Goal: Information Seeking & Learning: Learn about a topic

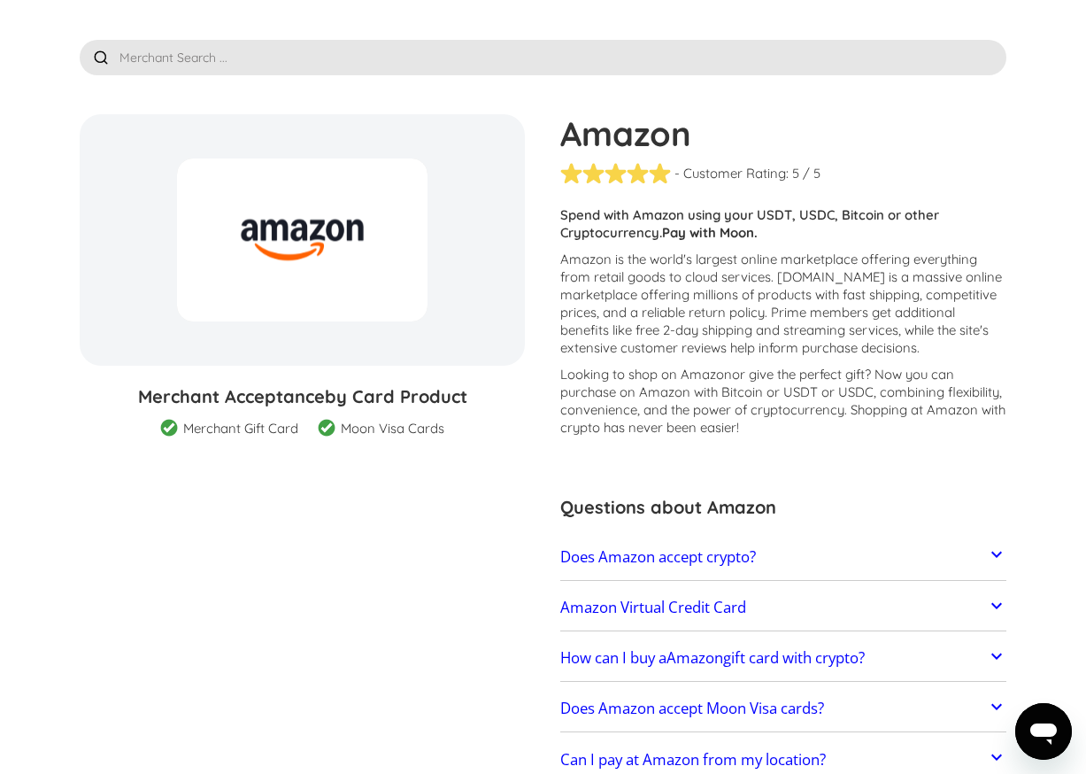
click at [582, 612] on h2 "Amazon Virtual Credit Card" at bounding box center [653, 607] width 186 height 18
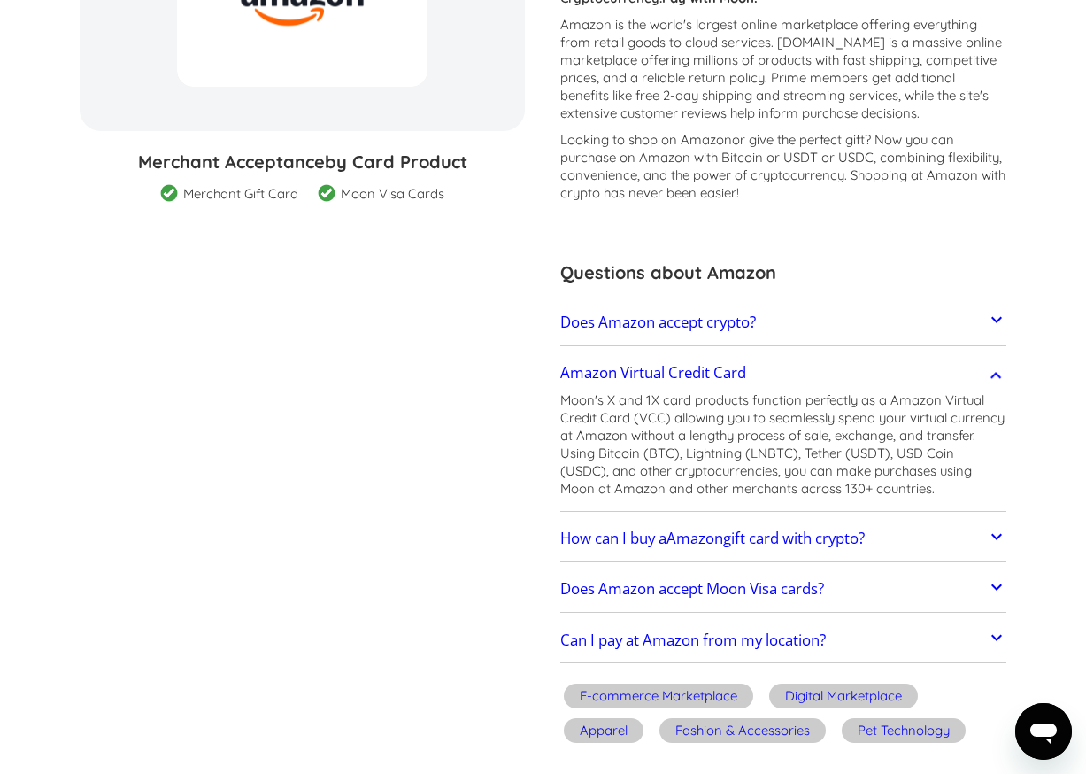
scroll to position [328, 0]
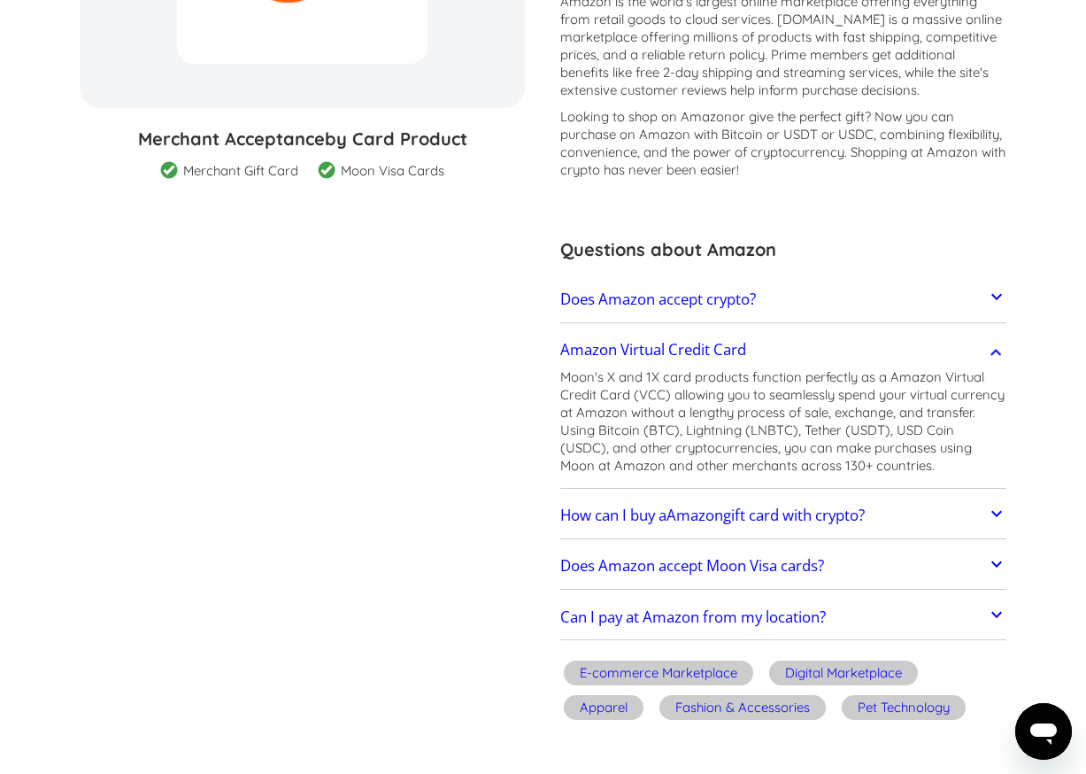
click at [226, 178] on div "Merchant Gift Card" at bounding box center [240, 171] width 115 height 18
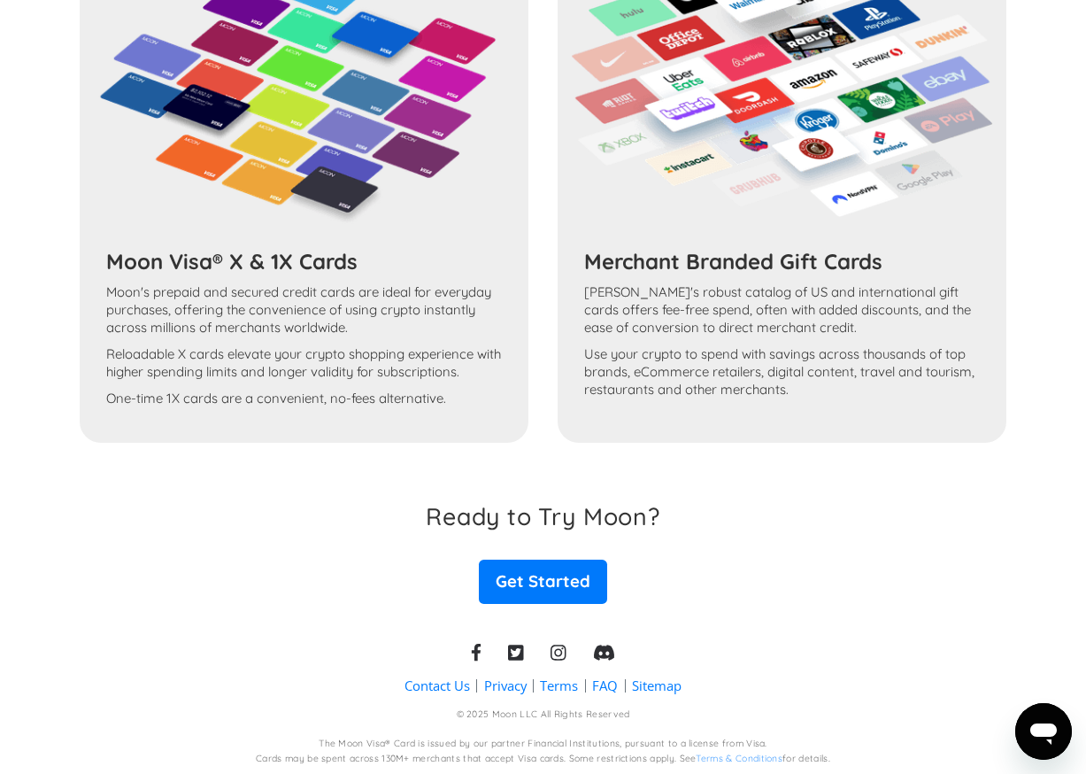
scroll to position [1946, 0]
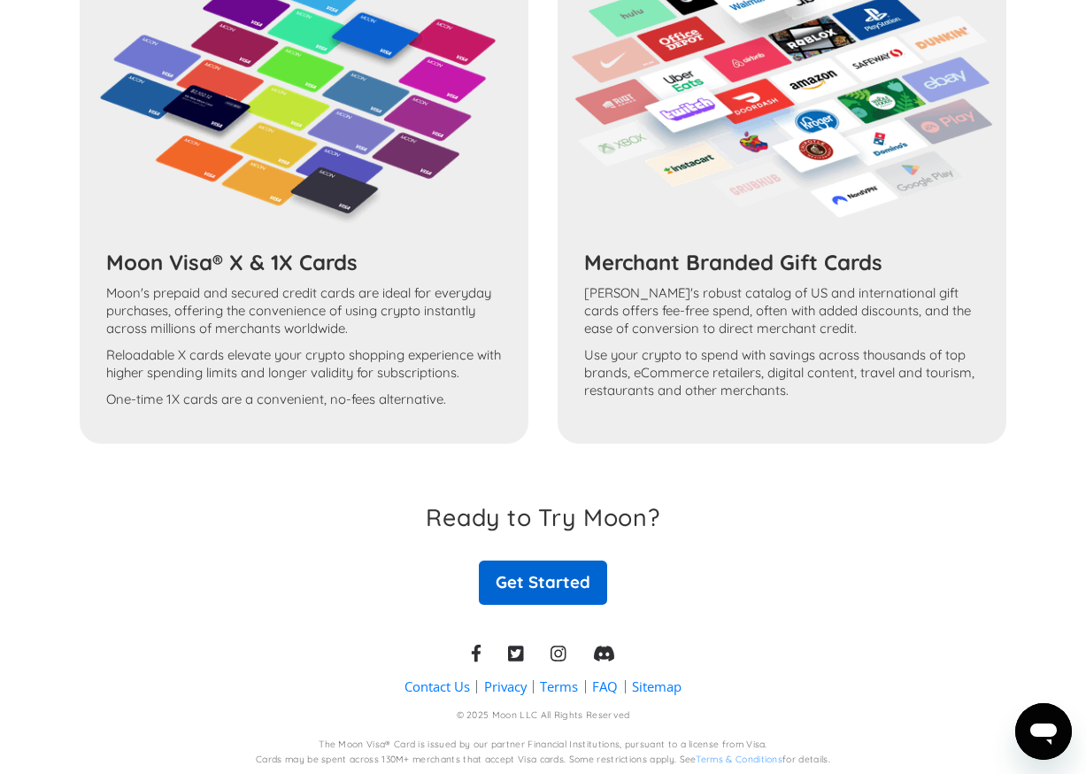
click at [542, 573] on link "Get Started" at bounding box center [542, 582] width 127 height 44
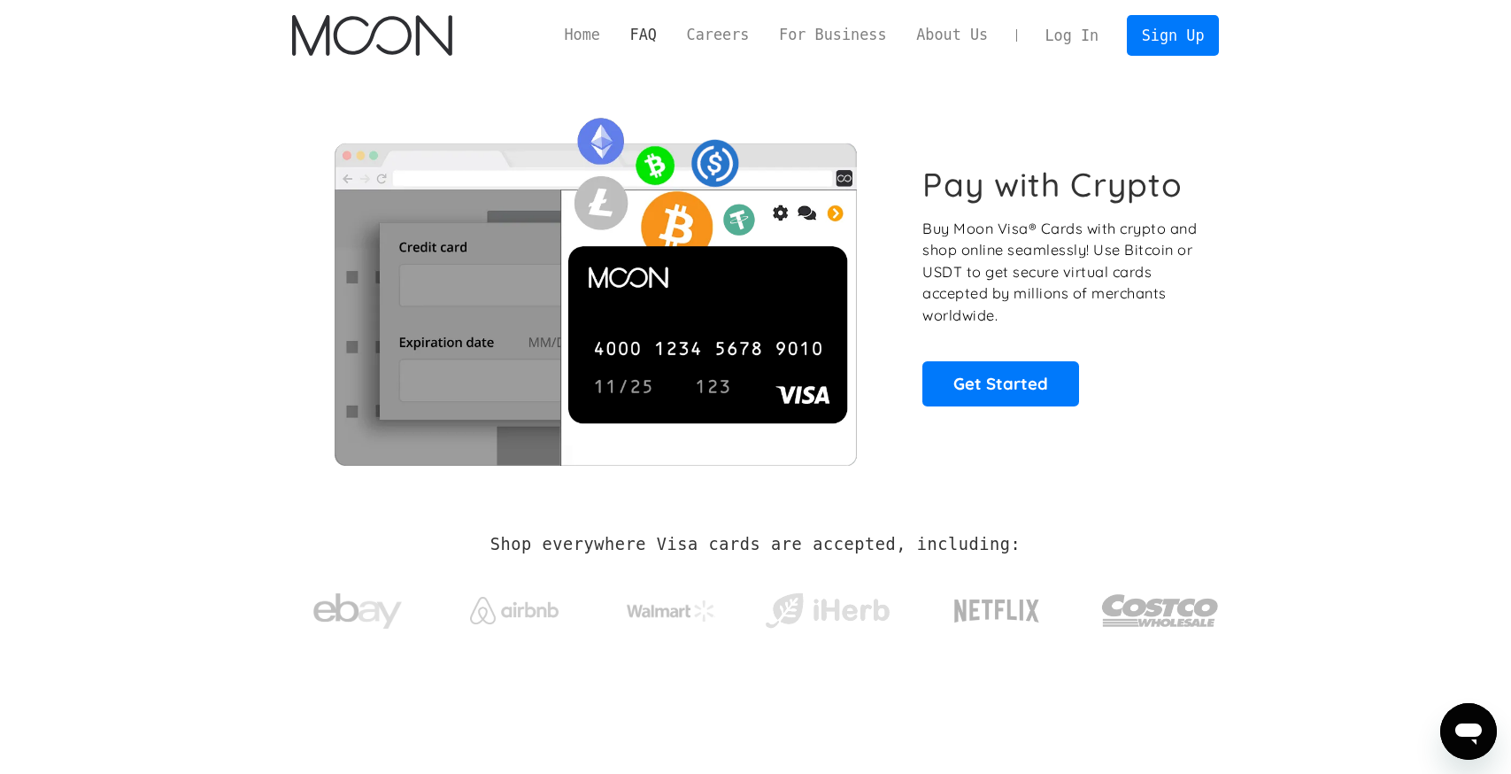
click at [648, 36] on link "FAQ" at bounding box center [643, 35] width 57 height 22
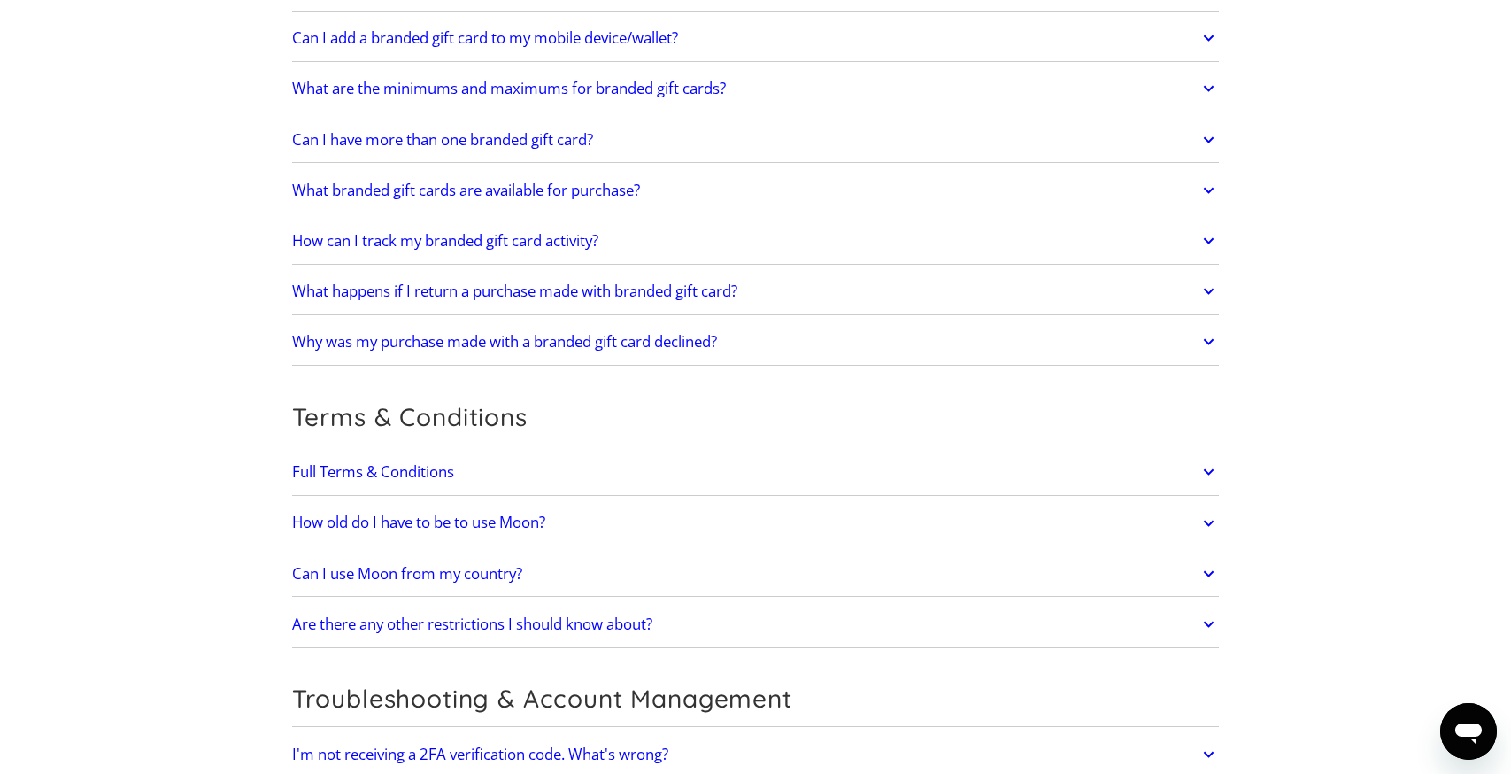
scroll to position [3158, 0]
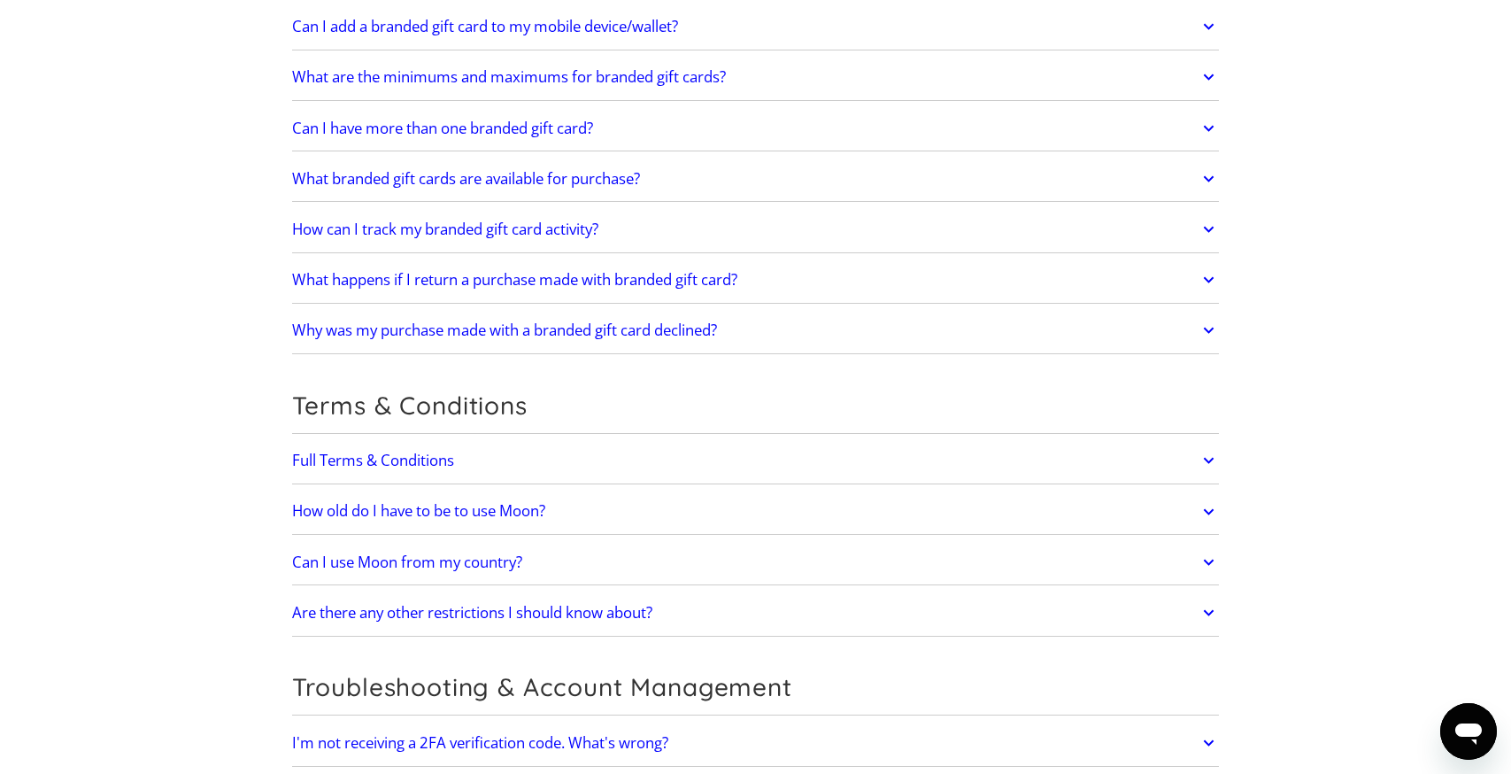
click at [568, 504] on link "How old do I have to be to use Moon?" at bounding box center [756, 511] width 928 height 37
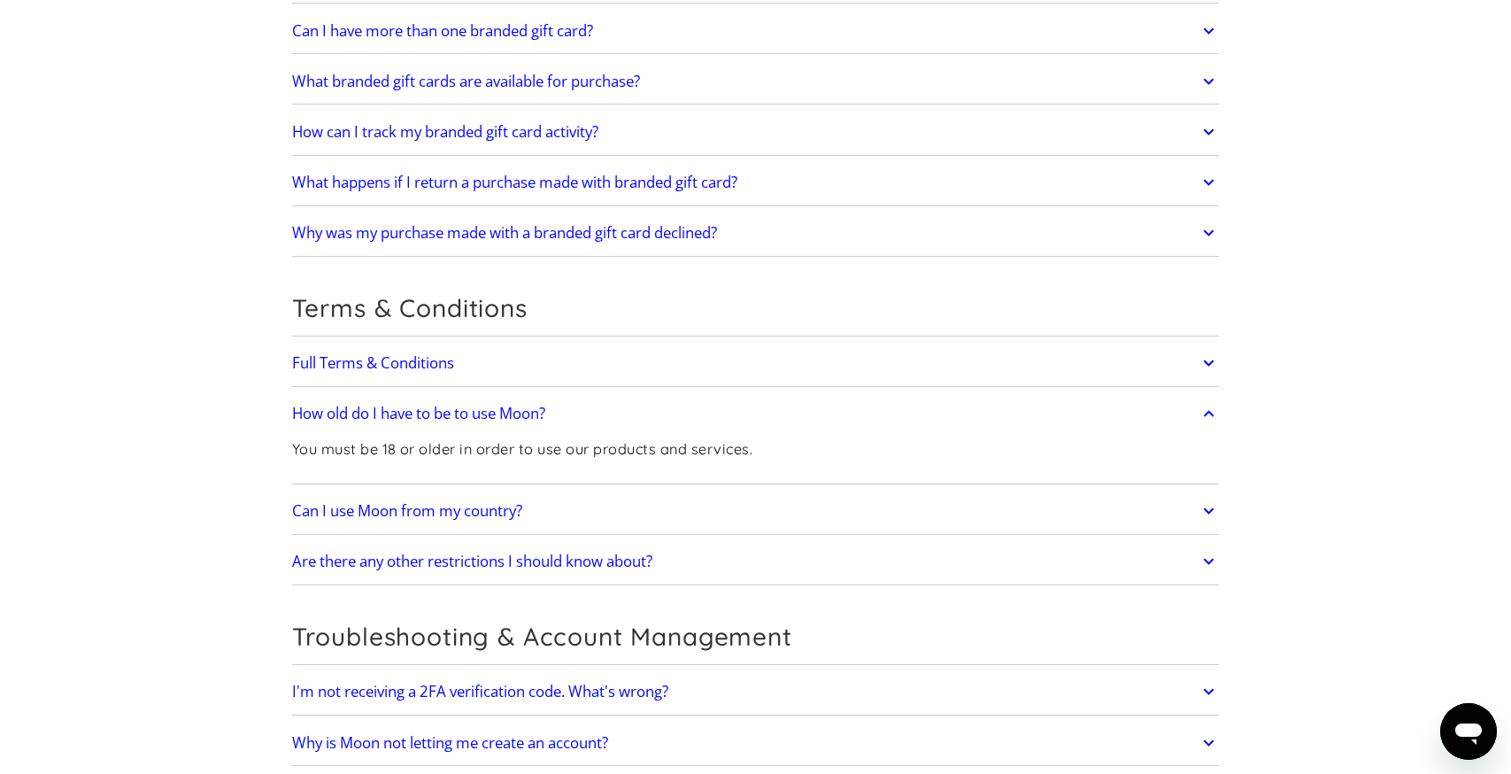
scroll to position [3259, 0]
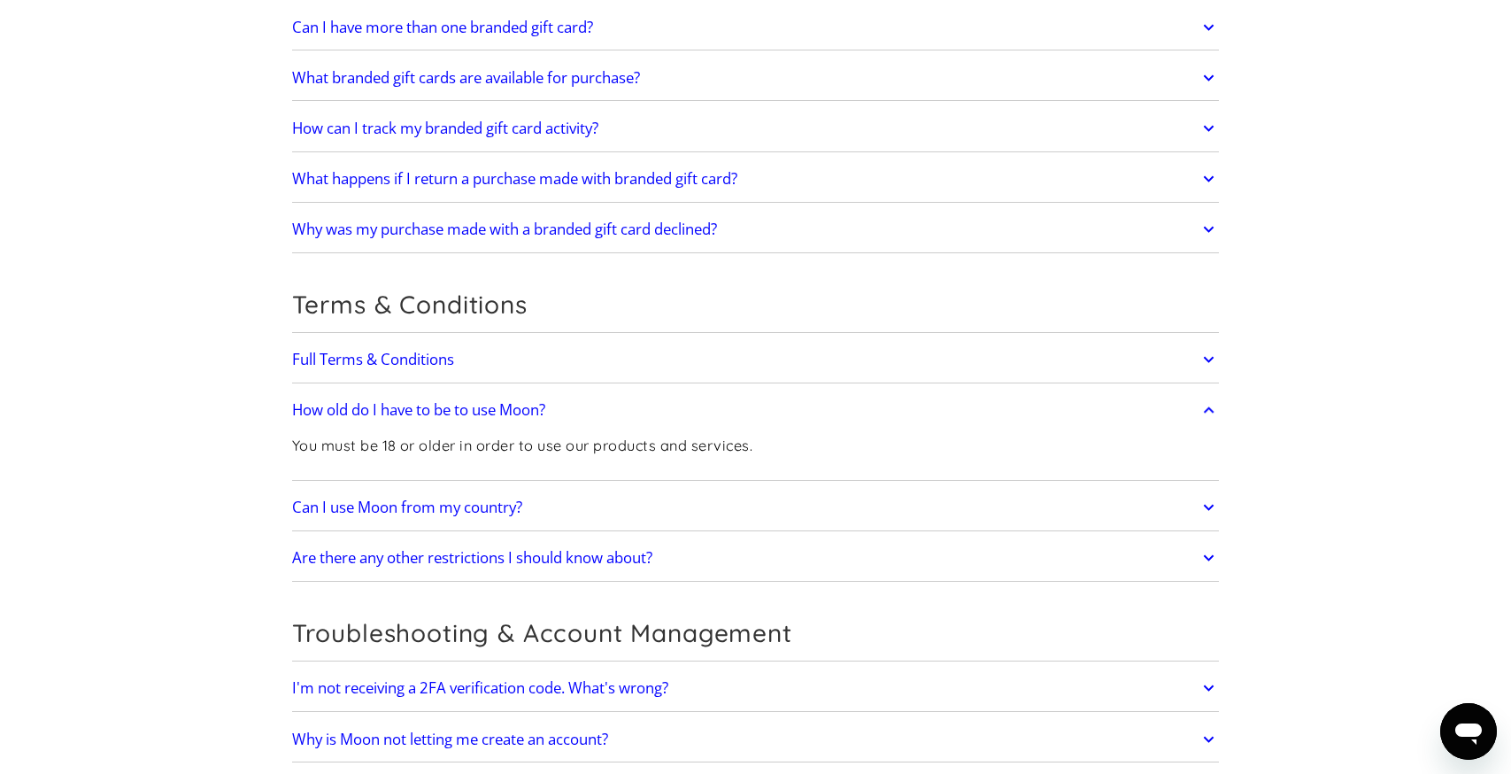
click at [563, 504] on link "Can I use Moon from my country?" at bounding box center [756, 507] width 928 height 37
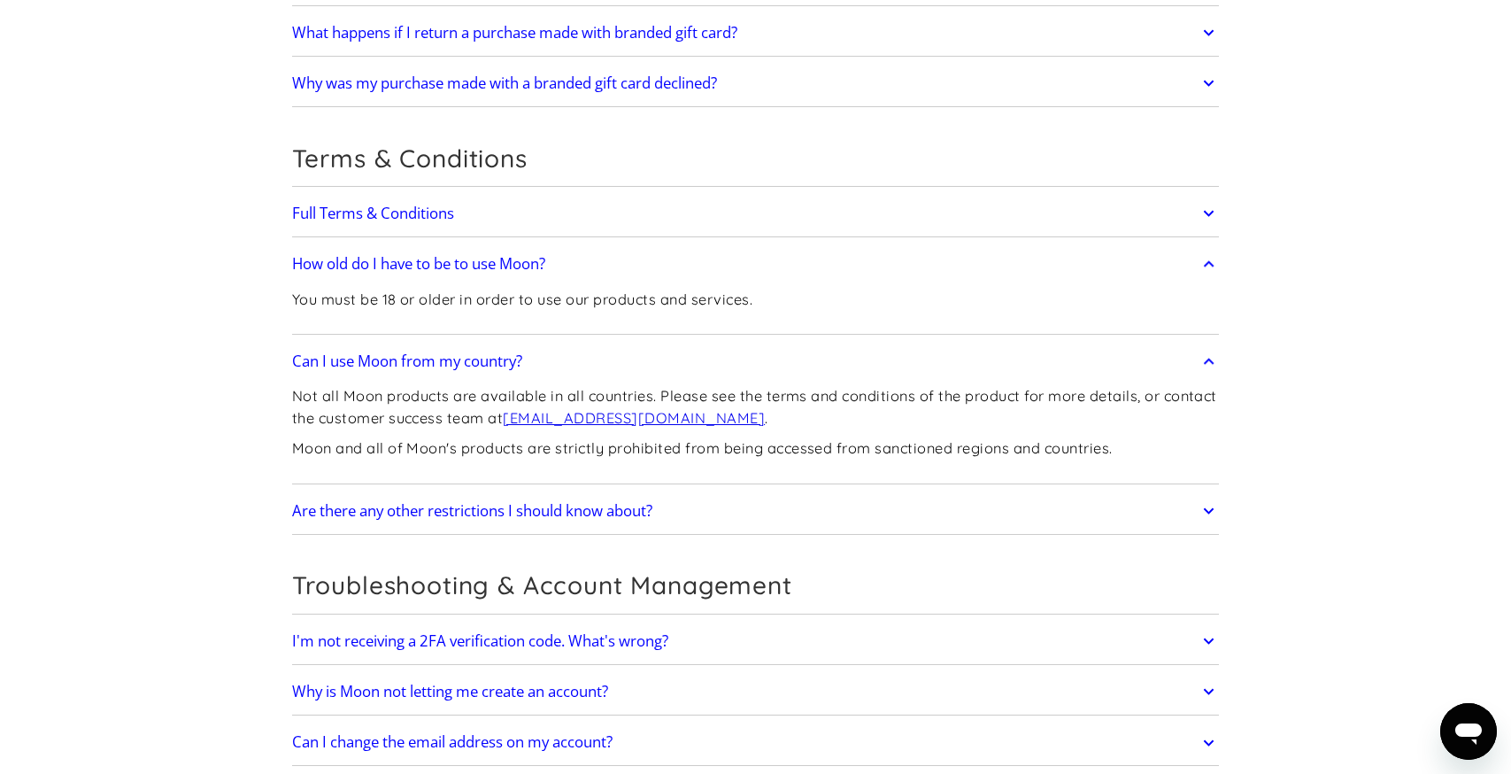
scroll to position [3410, 0]
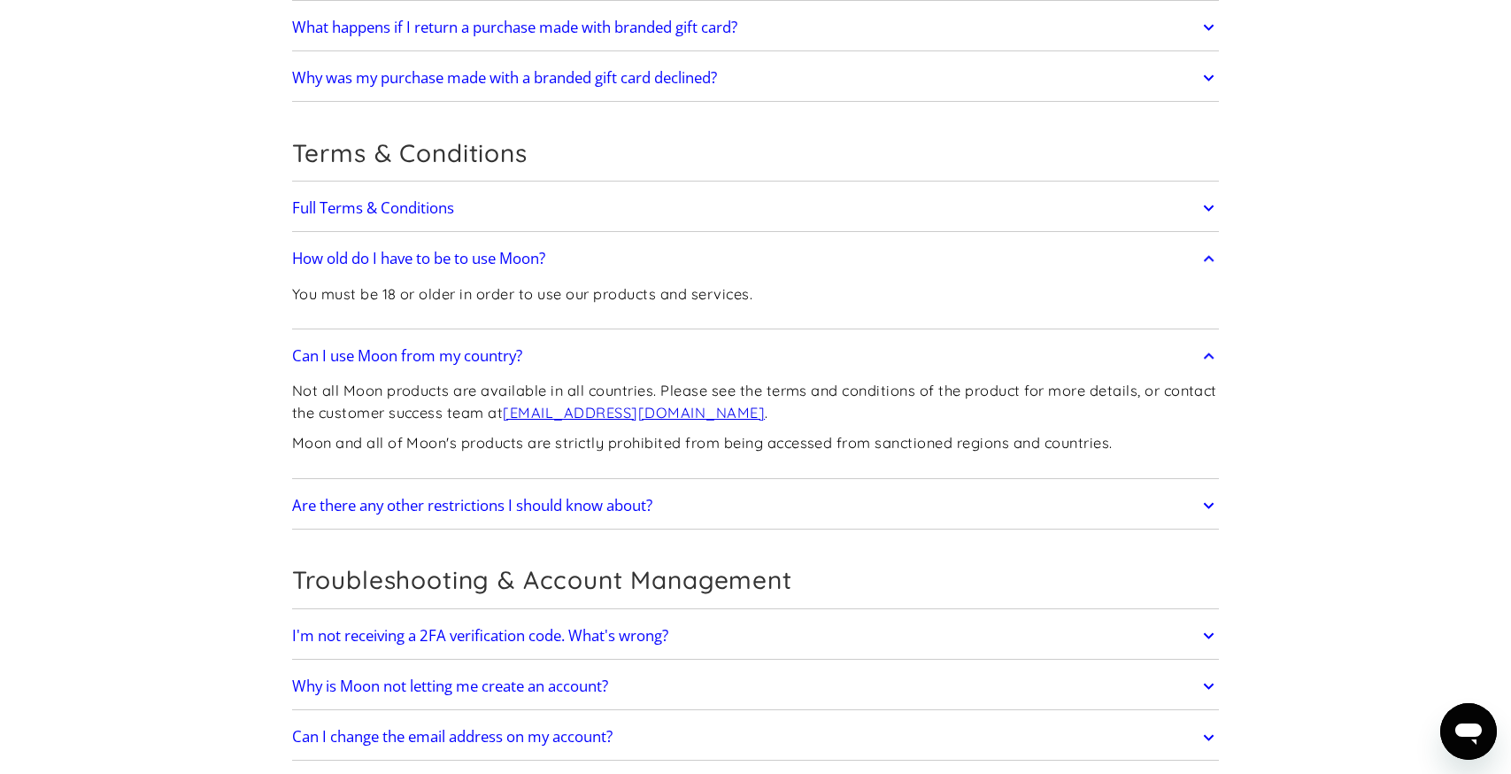
click at [432, 199] on h2 "Full Terms & Conditions" at bounding box center [373, 208] width 162 height 18
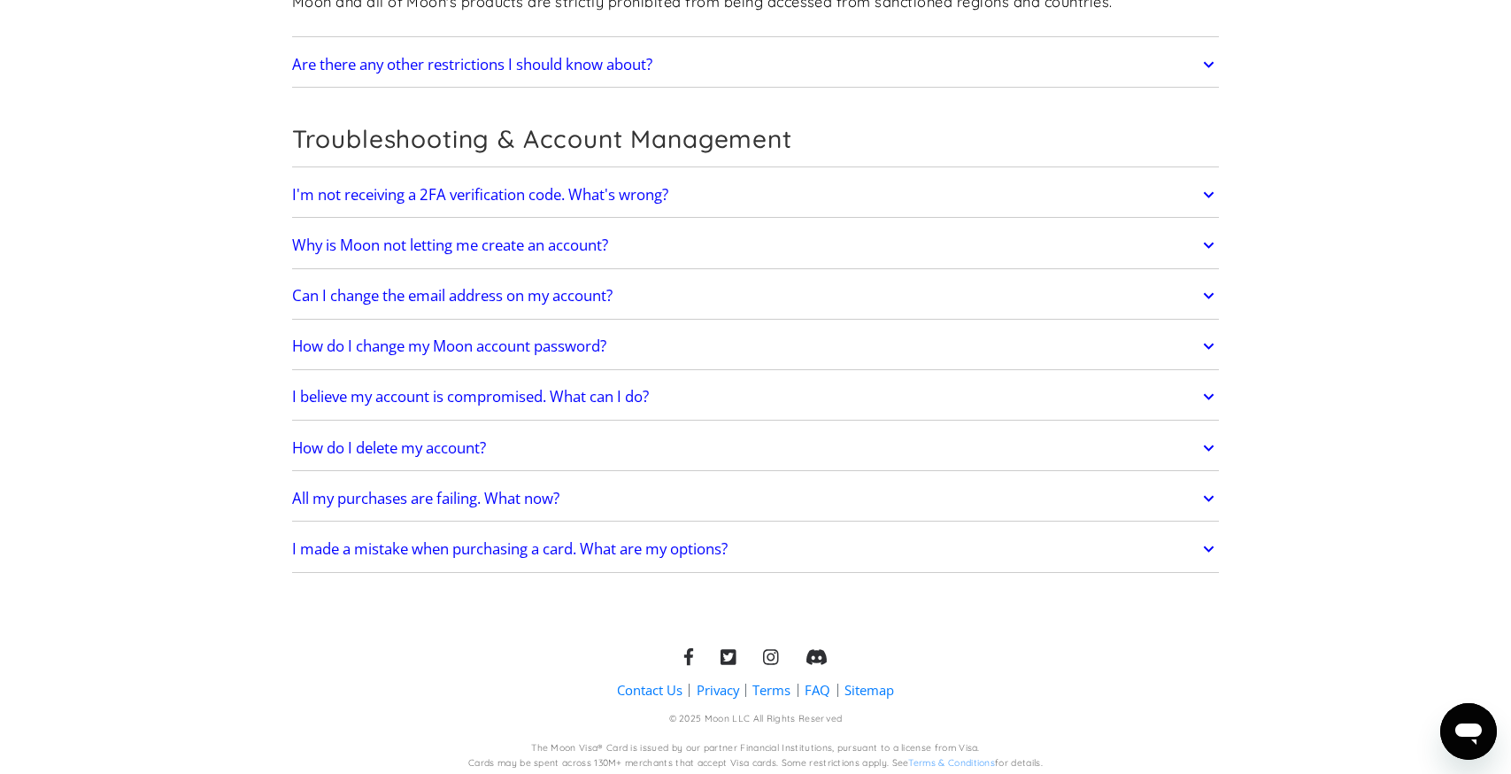
scroll to position [3897, 0]
click at [479, 239] on h2 "Why is Moon not letting me create an account?" at bounding box center [450, 246] width 316 height 18
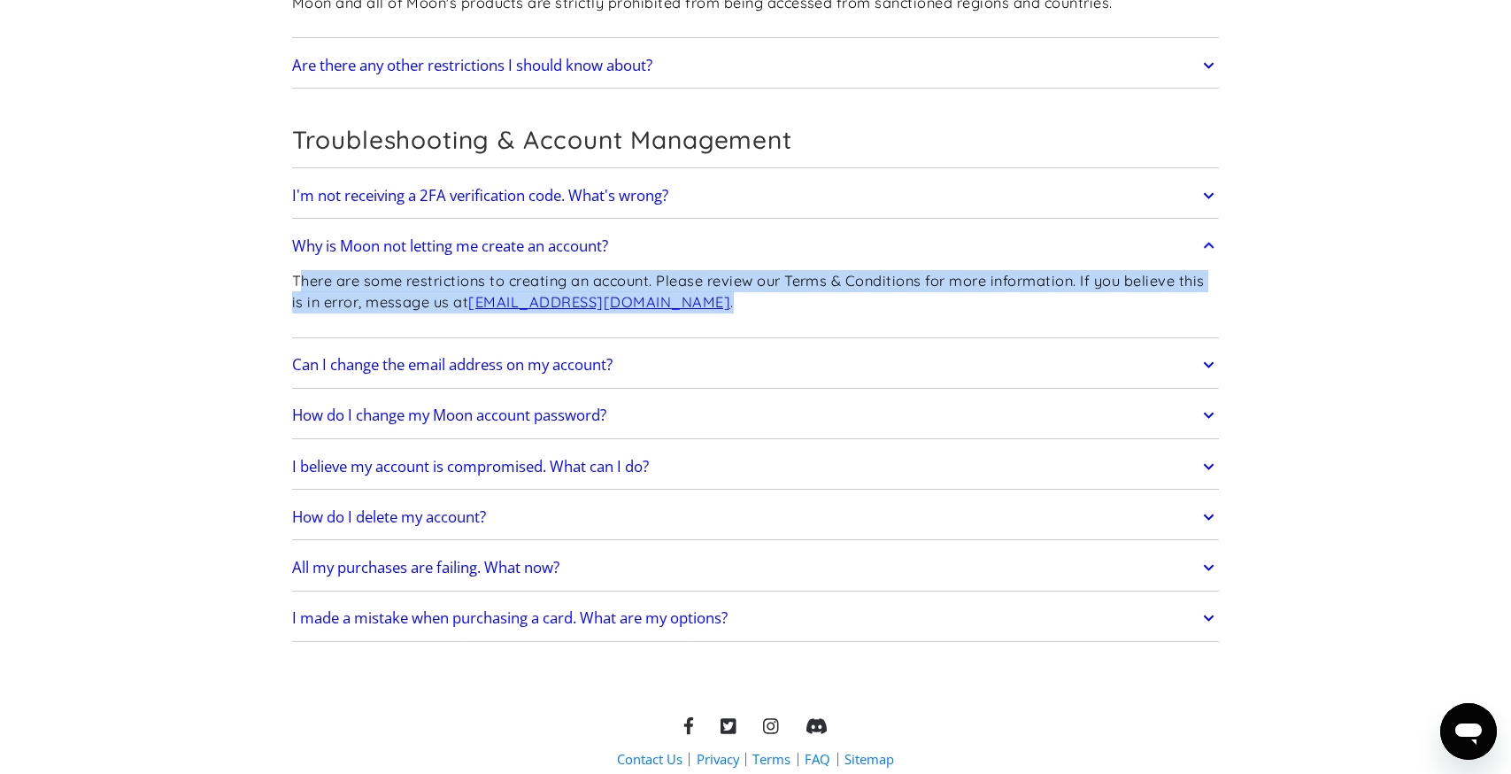
drag, startPoint x: 301, startPoint y: 276, endPoint x: 1024, endPoint y: 303, distance: 723.7
click at [1024, 303] on p "There are some restrictions to creating an account. Please review our Terms & C…" at bounding box center [756, 291] width 928 height 43
click at [963, 297] on p "There are some restrictions to creating an account. Please review our Terms & C…" at bounding box center [756, 291] width 928 height 43
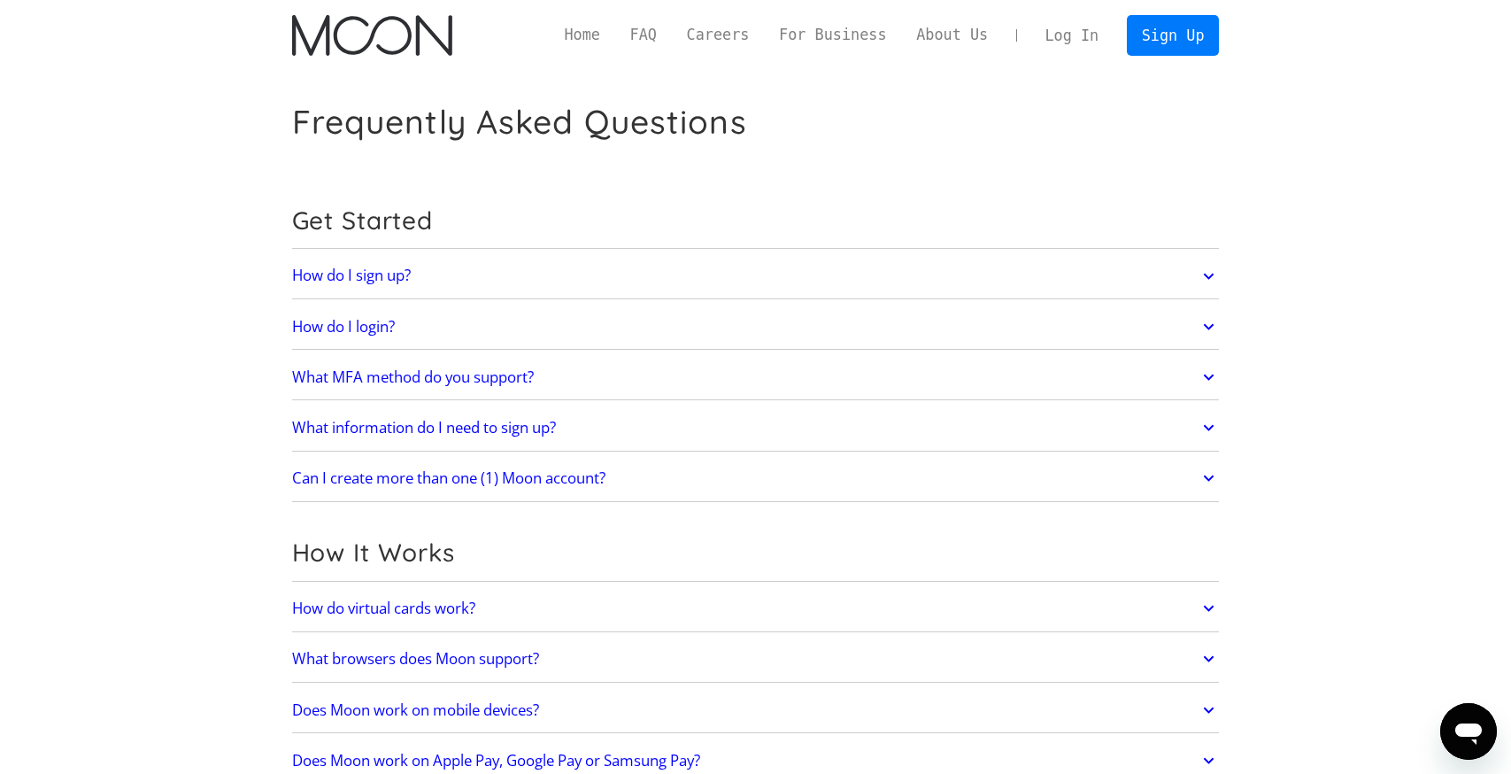
scroll to position [0, 0]
click at [572, 33] on link "Home" at bounding box center [583, 35] width 66 height 22
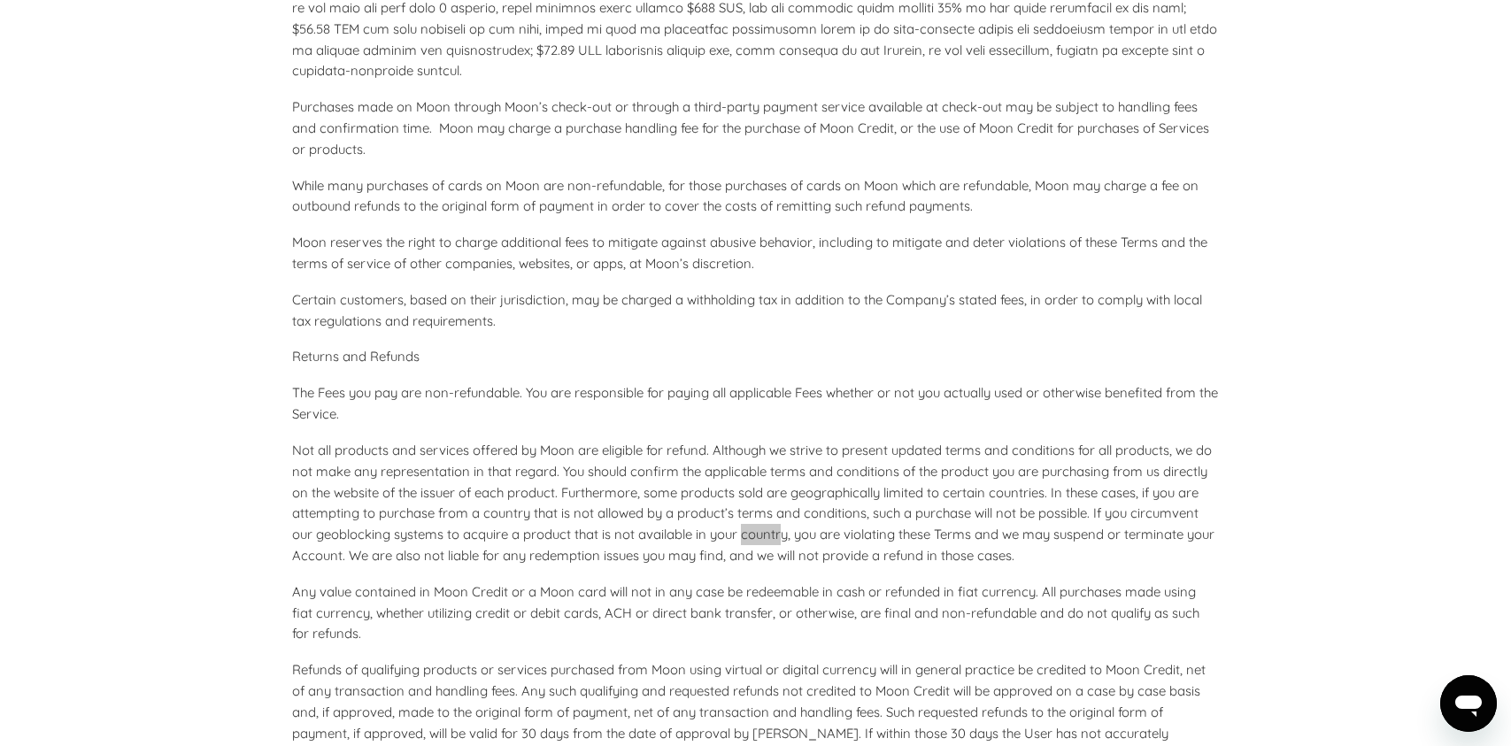
scroll to position [1863, 0]
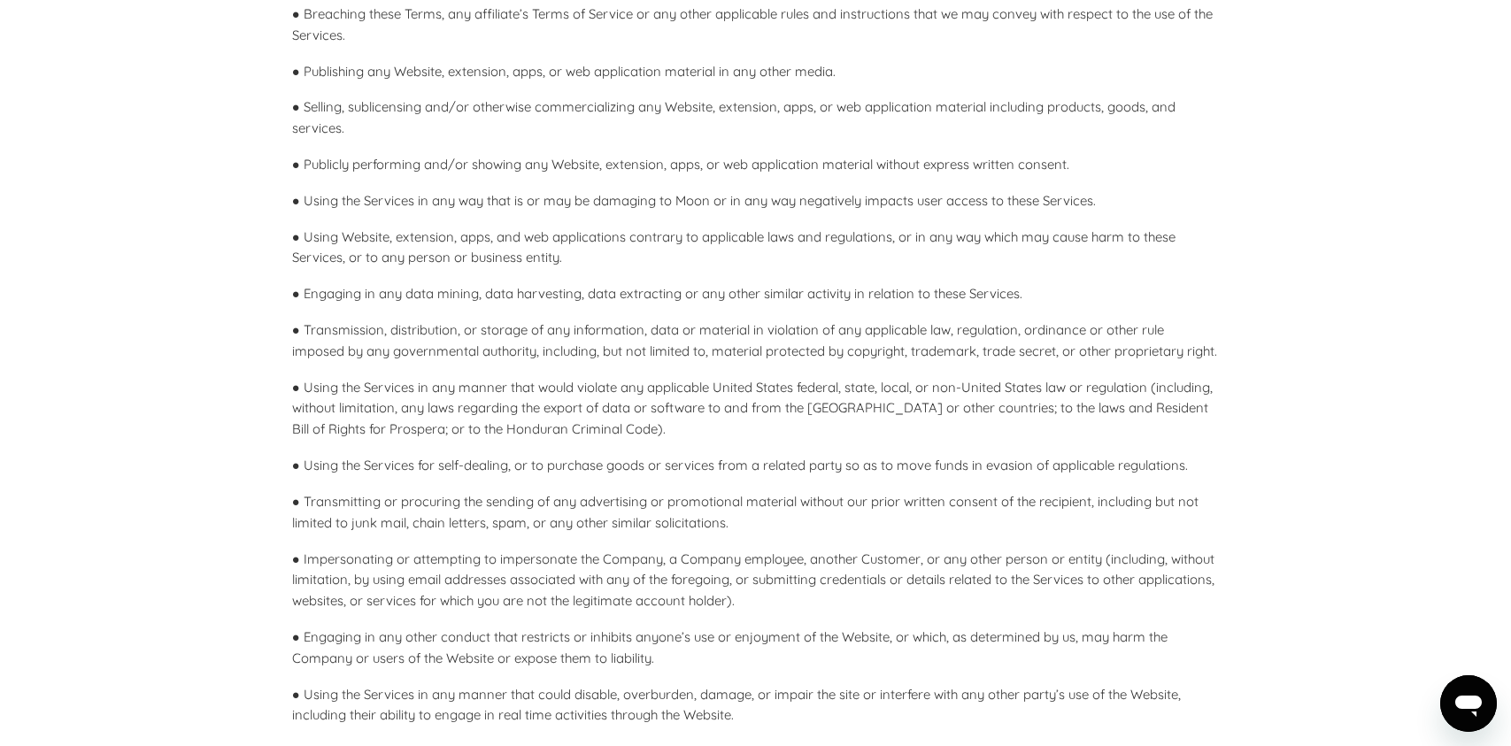
click at [674, 405] on p "● Using the Services in any manner that would violate any applicable United Sta…" at bounding box center [756, 408] width 928 height 63
click at [343, 377] on p "● Using the Services in any manner that would violate any applicable United Sta…" at bounding box center [756, 408] width 928 height 63
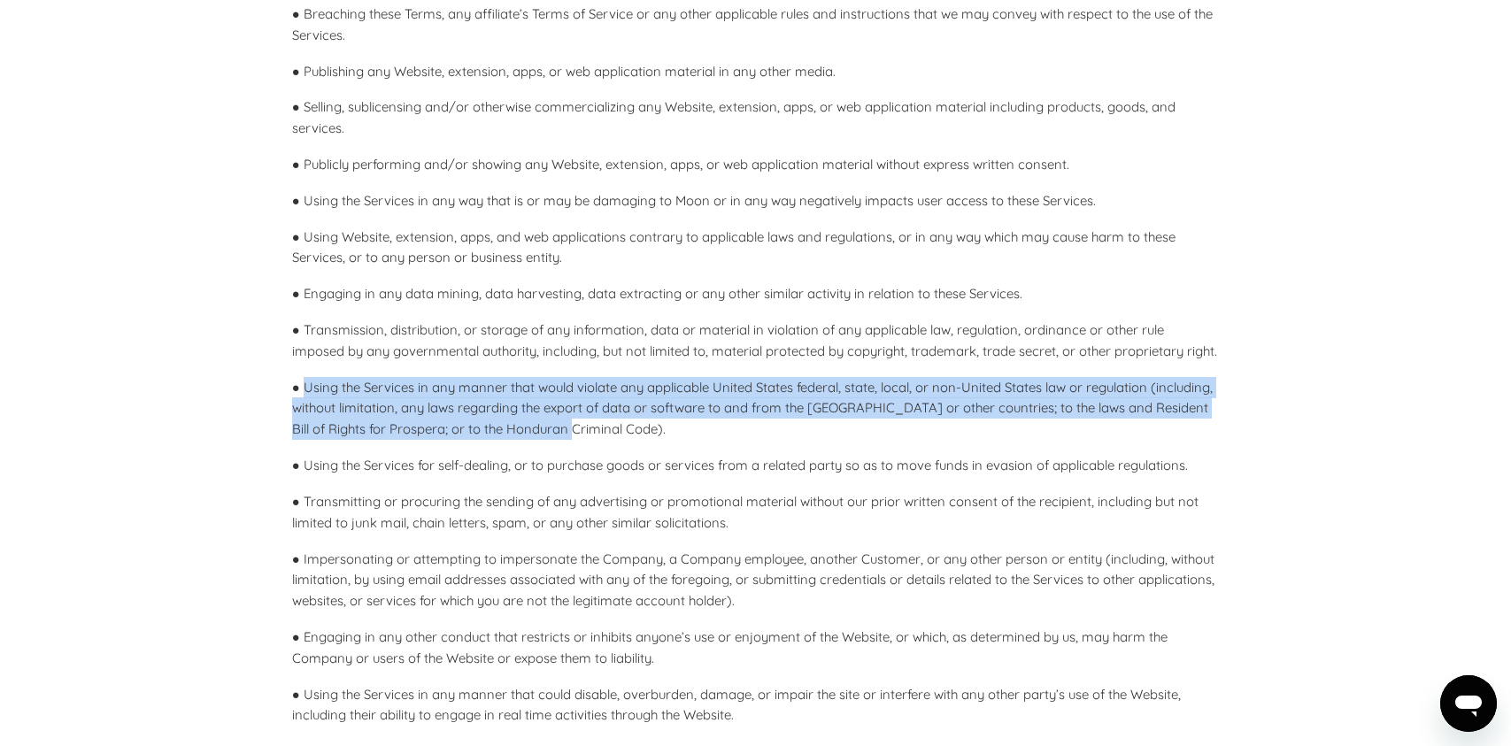
drag, startPoint x: 304, startPoint y: 359, endPoint x: 647, endPoint y: 392, distance: 345.1
click at [647, 392] on p "● Using the Services in any manner that would violate any applicable United Sta…" at bounding box center [756, 408] width 928 height 63
click at [626, 397] on p "● Using the Services in any manner that would violate any applicable United Sta…" at bounding box center [756, 408] width 928 height 63
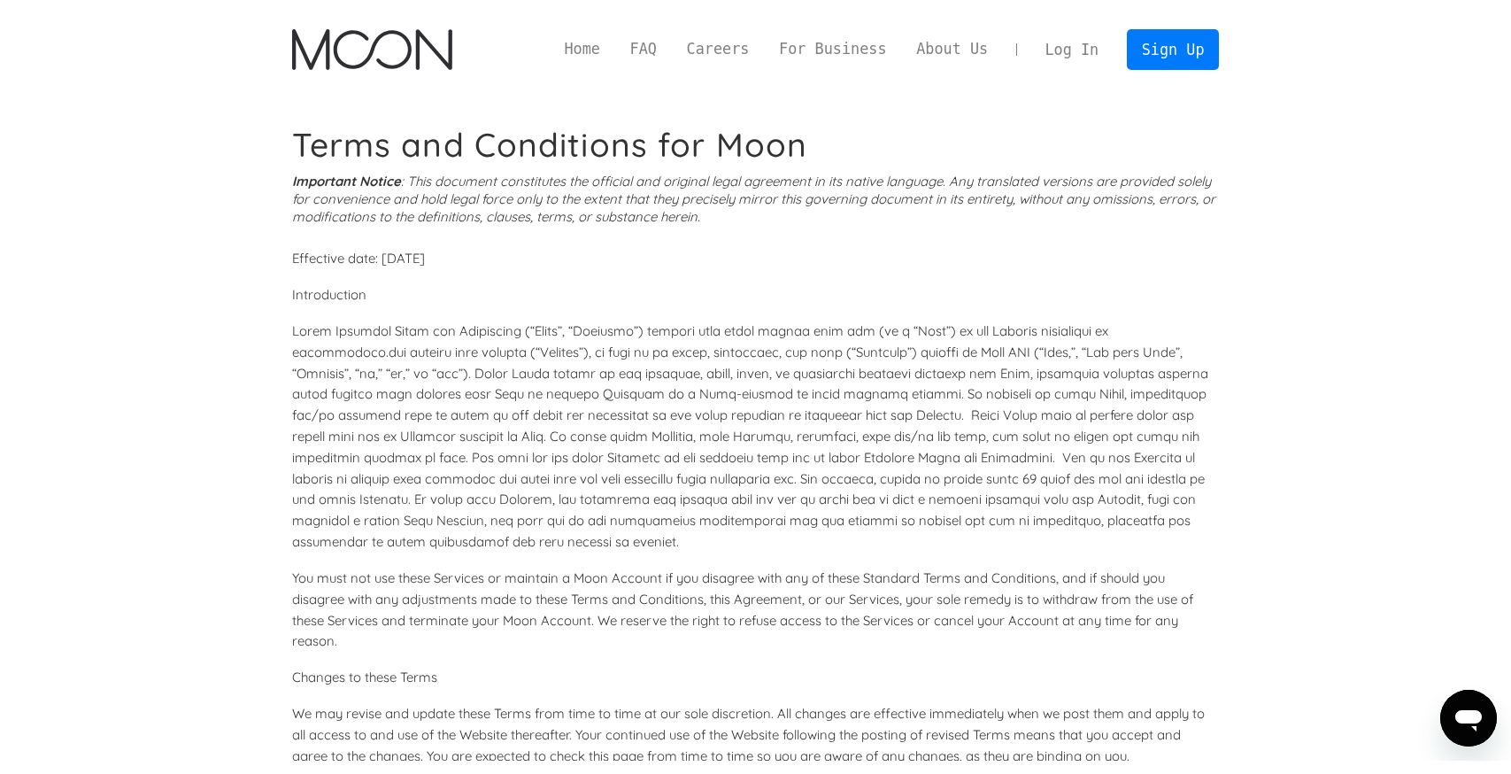
scroll to position [0, 0]
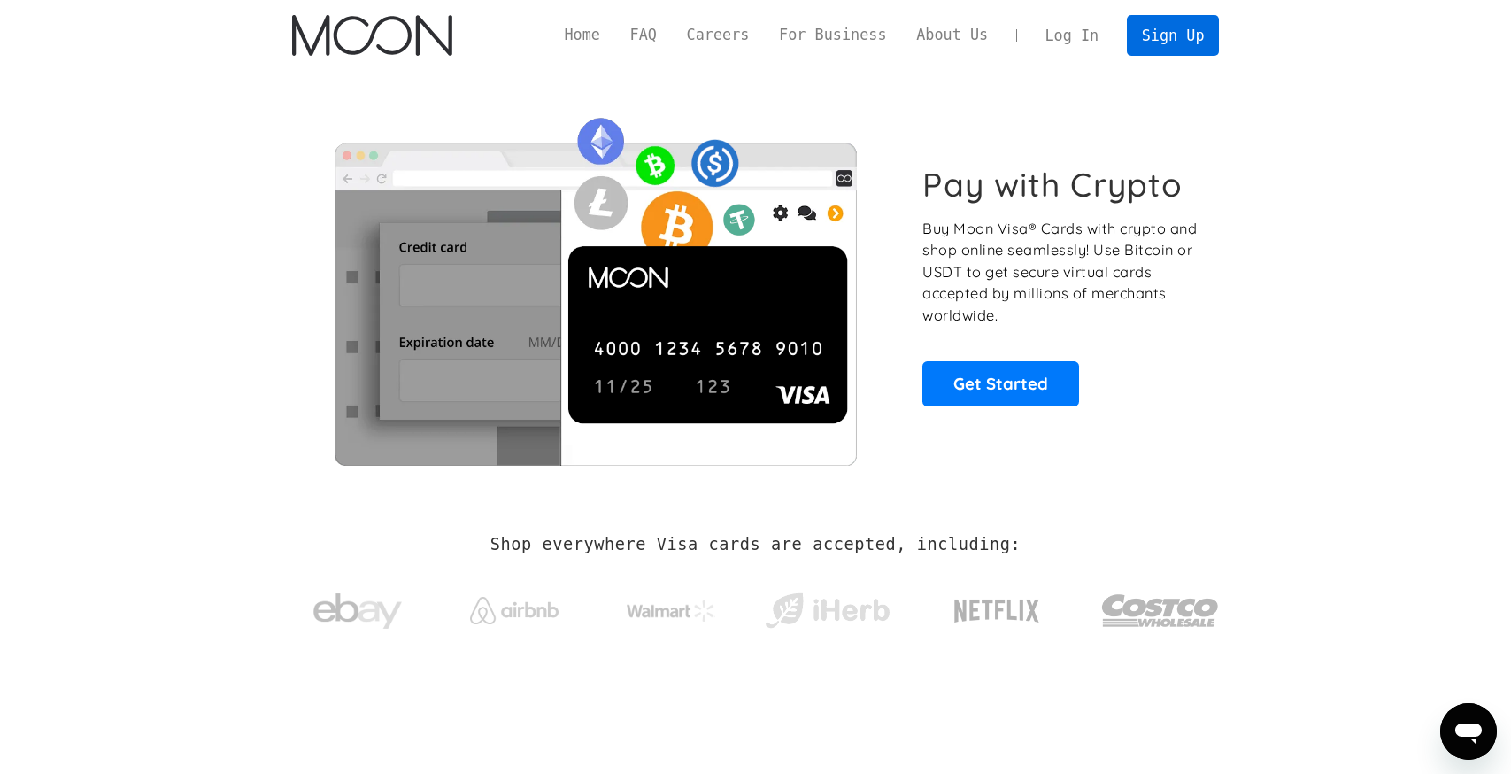
click at [1177, 39] on link "Sign Up" at bounding box center [1173, 35] width 92 height 40
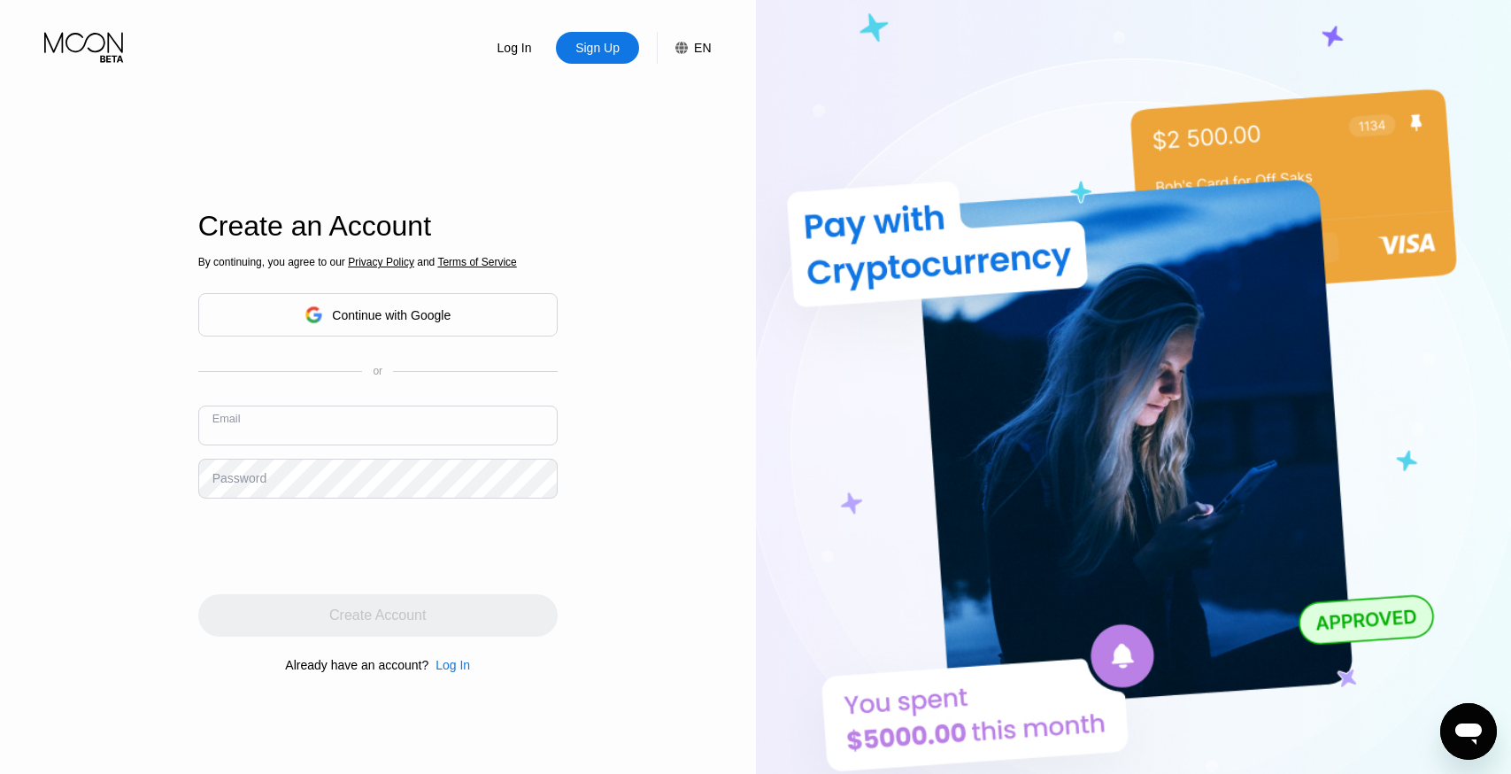
click at [381, 426] on input "text" at bounding box center [377, 425] width 359 height 40
click at [468, 417] on input "text" at bounding box center [377, 425] width 359 height 40
click at [79, 548] on div "Log In Sign Up EN Language Select an item Save Create an Account By continuing,…" at bounding box center [378, 425] width 756 height 851
click at [411, 426] on input "text" at bounding box center [377, 425] width 359 height 40
click at [132, 452] on div "Log In Sign Up EN Language Select an item Save Create an Account By continuing,…" at bounding box center [378, 425] width 756 height 851
